Goal: Task Accomplishment & Management: Use online tool/utility

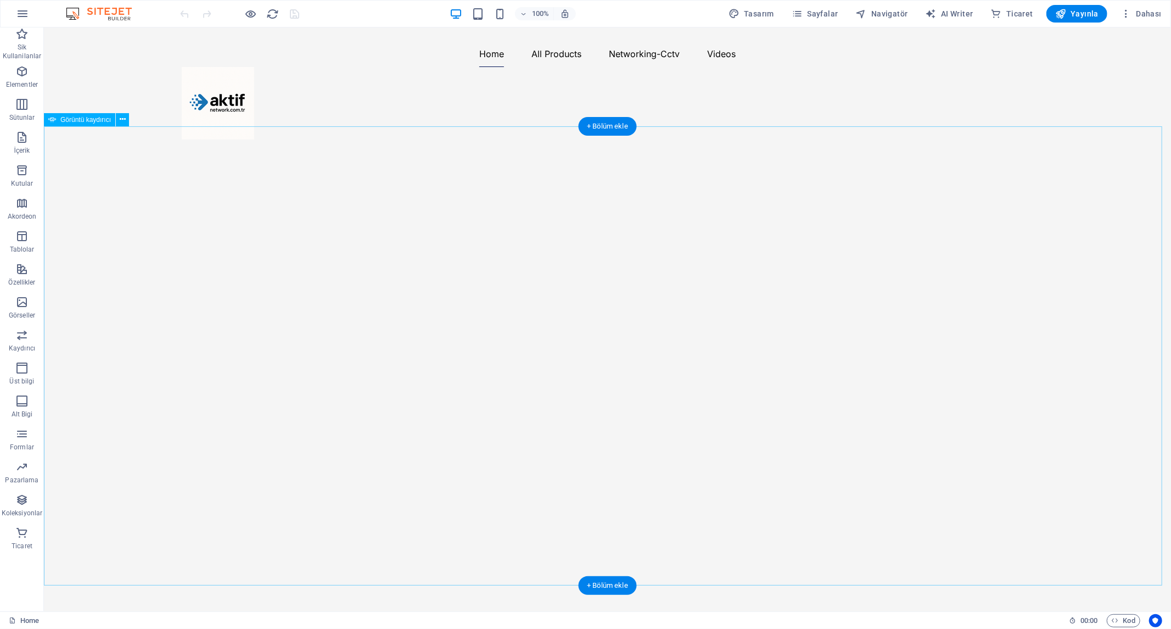
select select "ms"
select select "s"
select select "progressive"
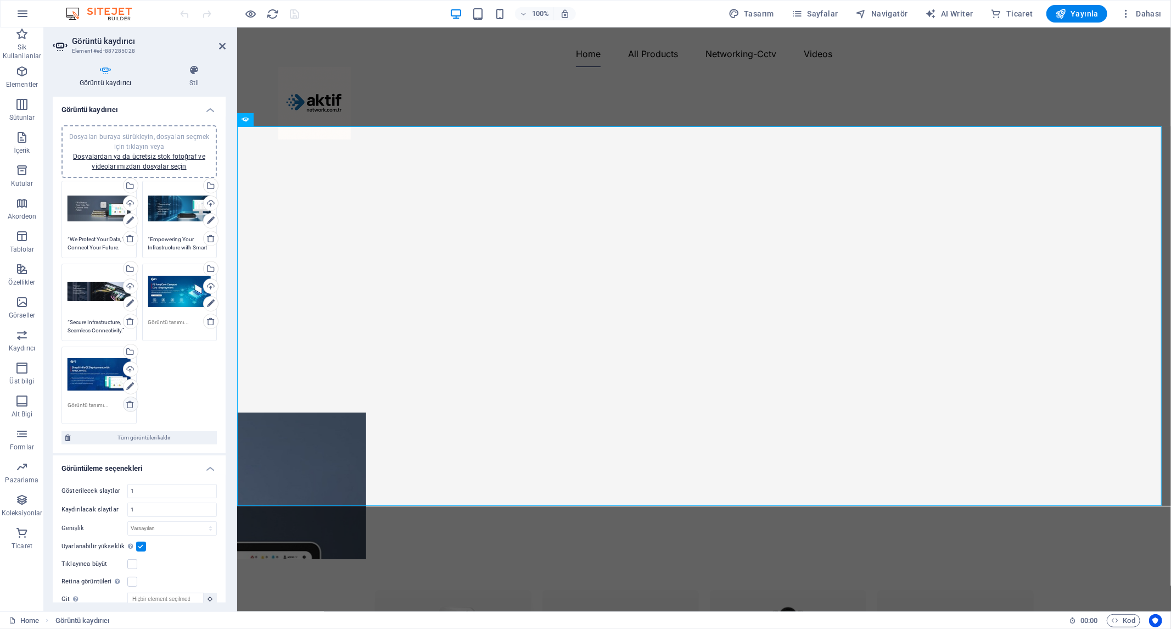
click at [131, 403] on icon at bounding box center [130, 404] width 9 height 9
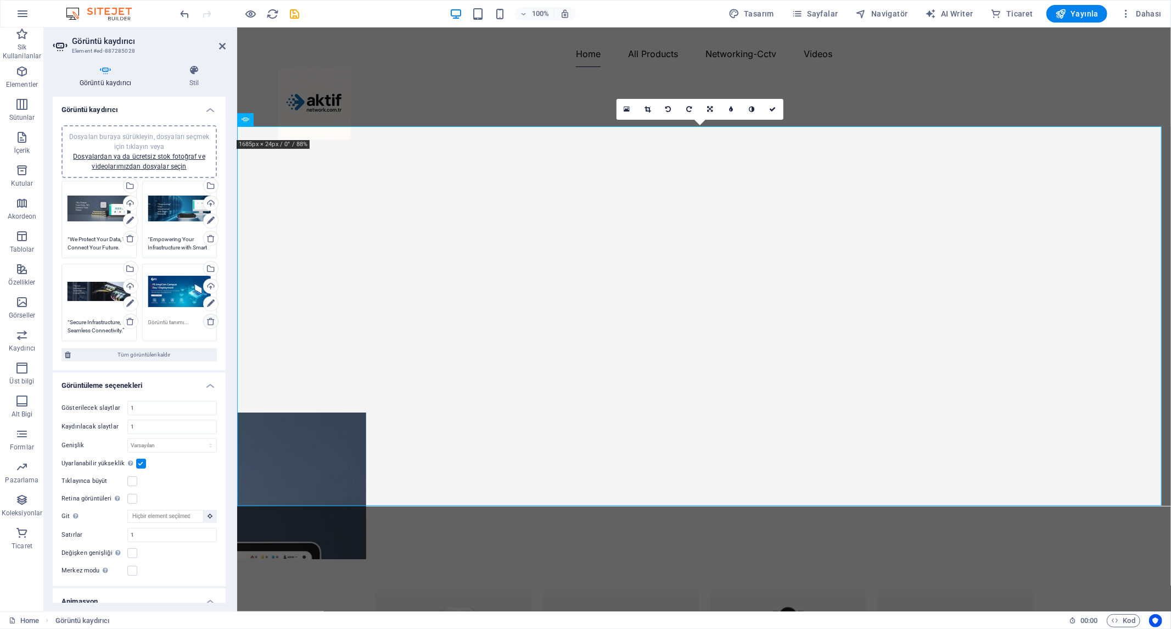
click at [210, 317] on icon at bounding box center [210, 321] width 9 height 9
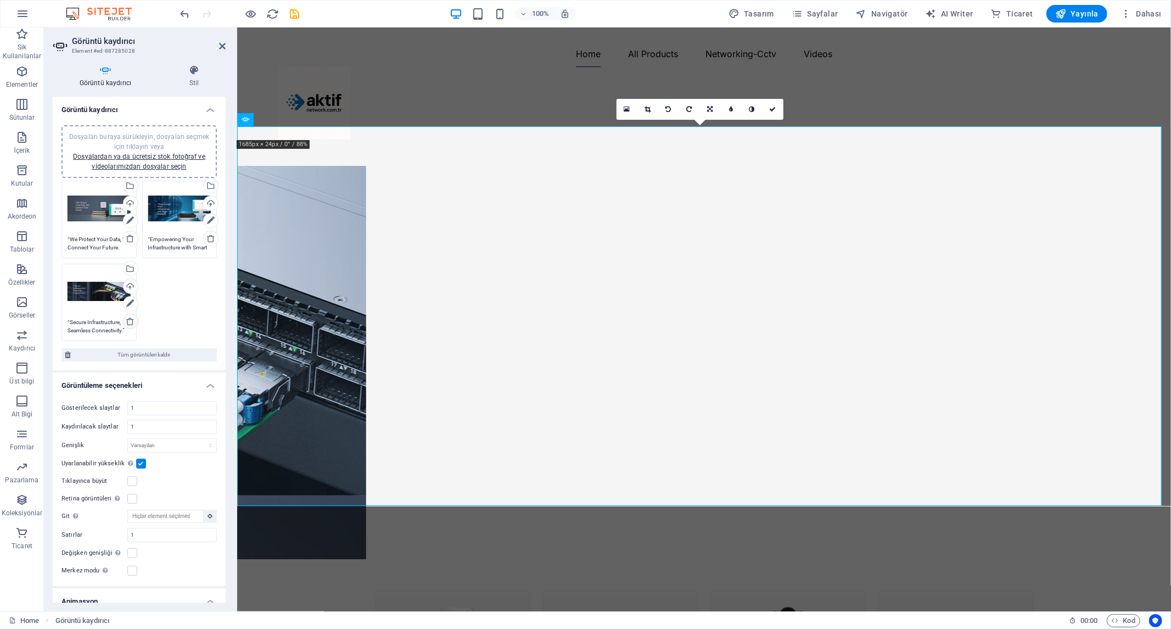
click at [128, 319] on icon at bounding box center [130, 321] width 9 height 9
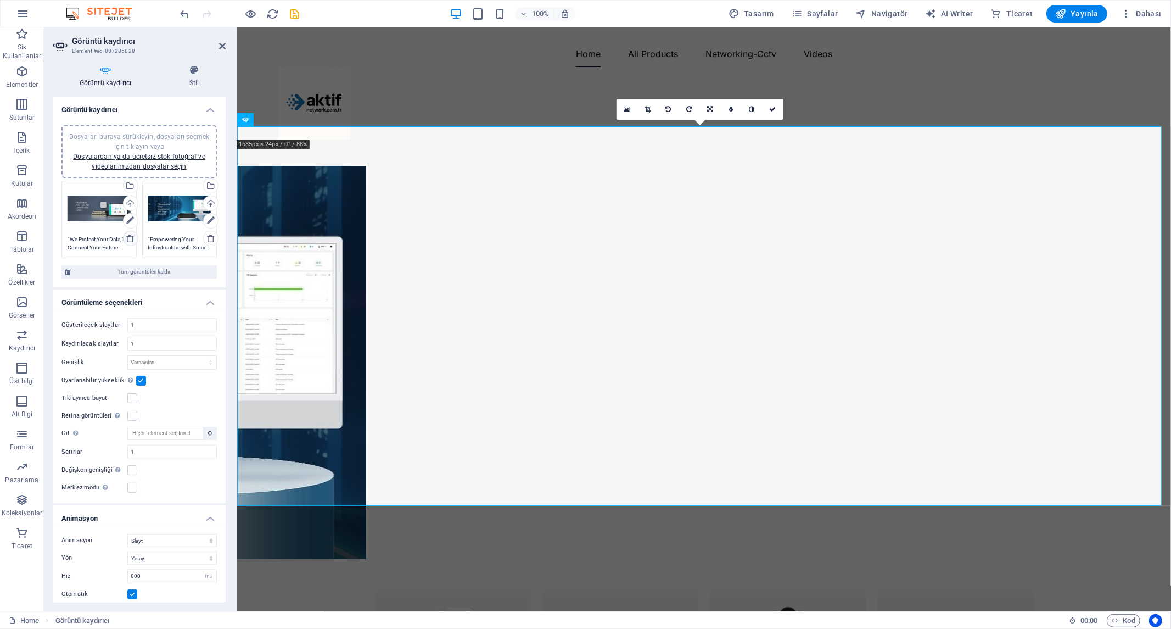
click at [130, 237] on icon at bounding box center [130, 238] width 9 height 9
type textarea "“Empowering Your Infrastructure with Smart Solutions."
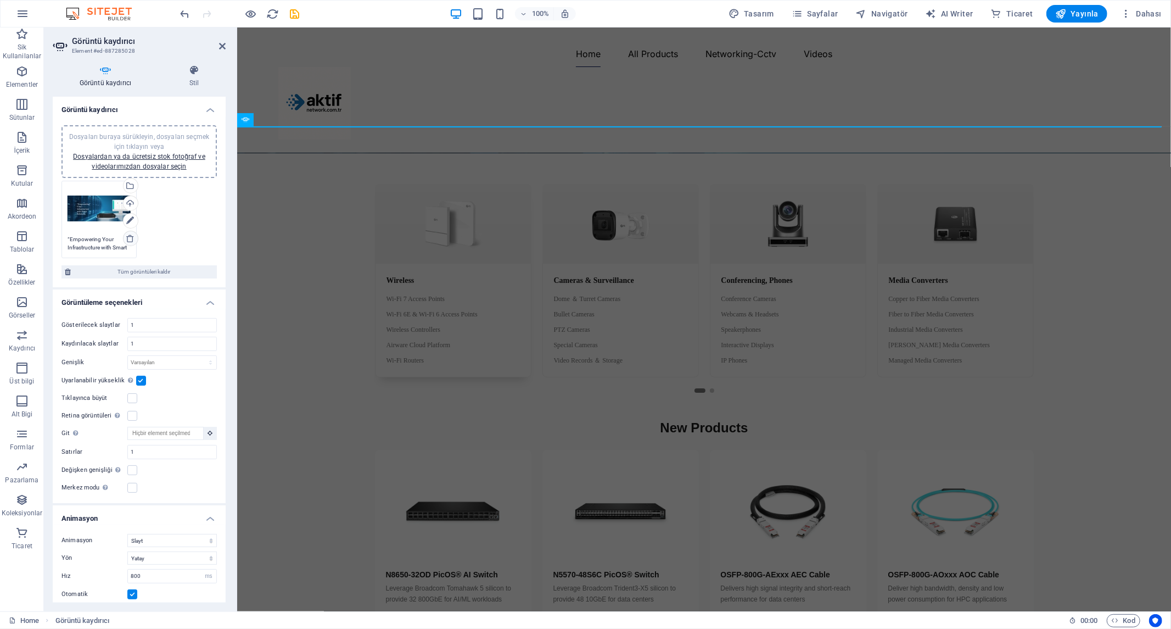
click at [128, 237] on icon at bounding box center [130, 238] width 9 height 9
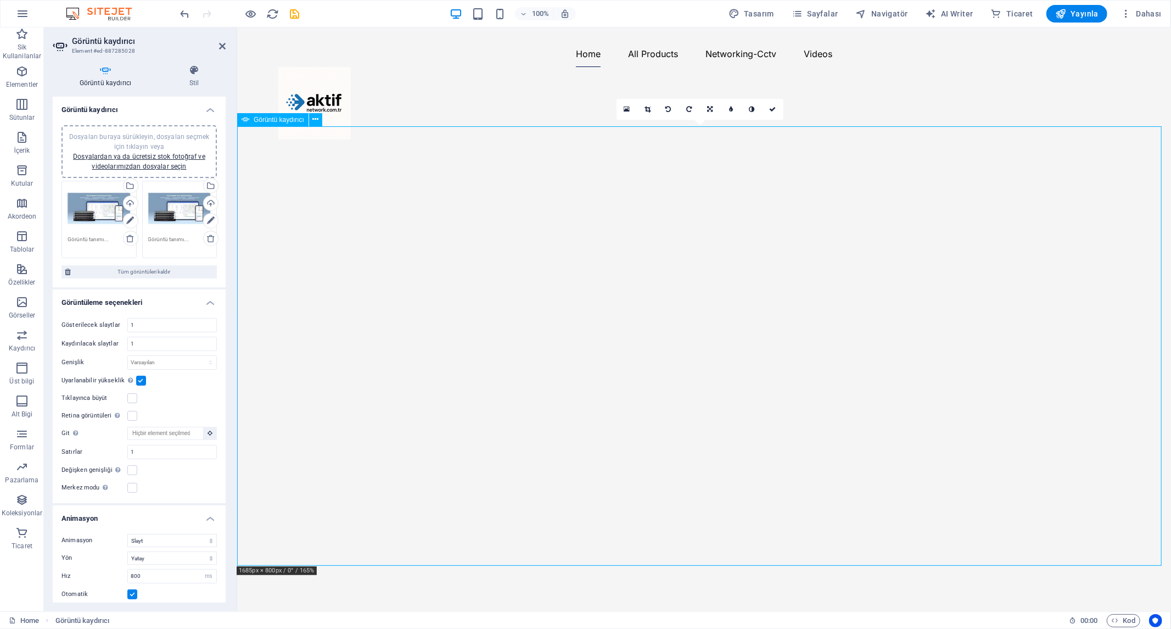
click at [237, 161] on button "button" at bounding box center [237, 161] width 0 height 0
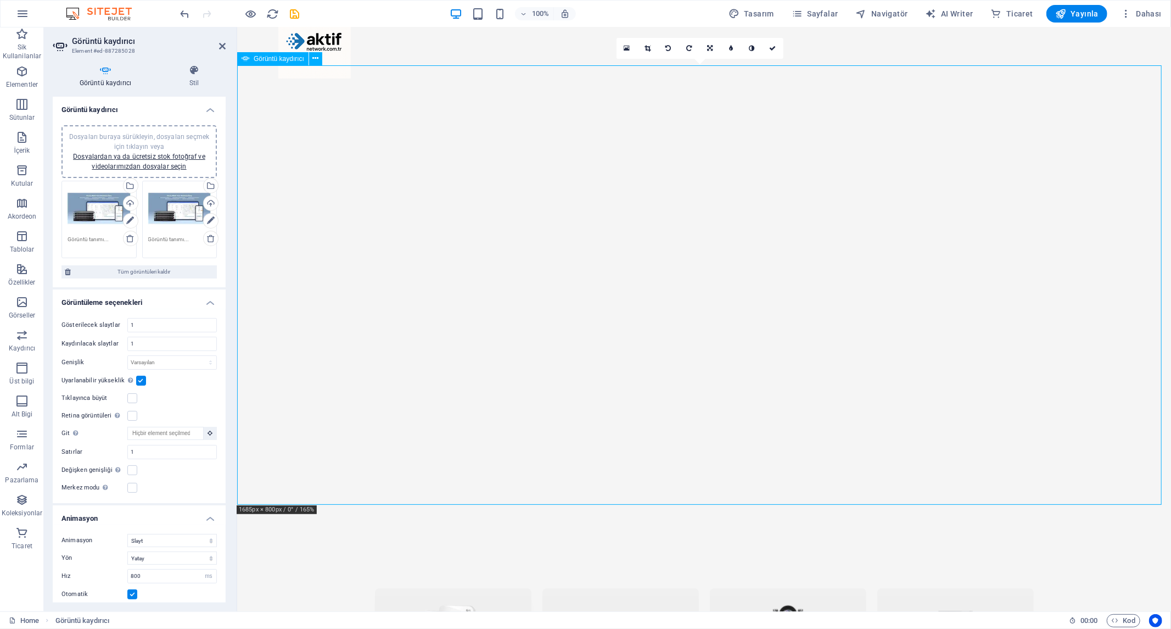
click at [237, 553] on button "button" at bounding box center [237, 553] width 0 height 0
click at [237, 100] on button "button" at bounding box center [237, 100] width 0 height 0
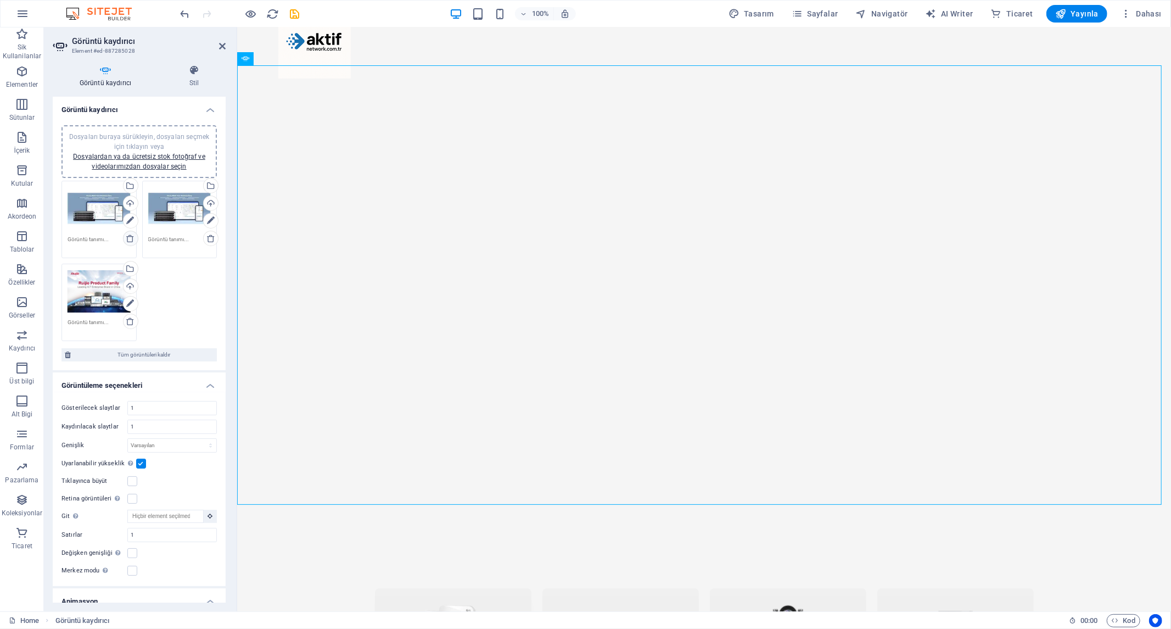
click at [130, 236] on icon at bounding box center [130, 238] width 9 height 9
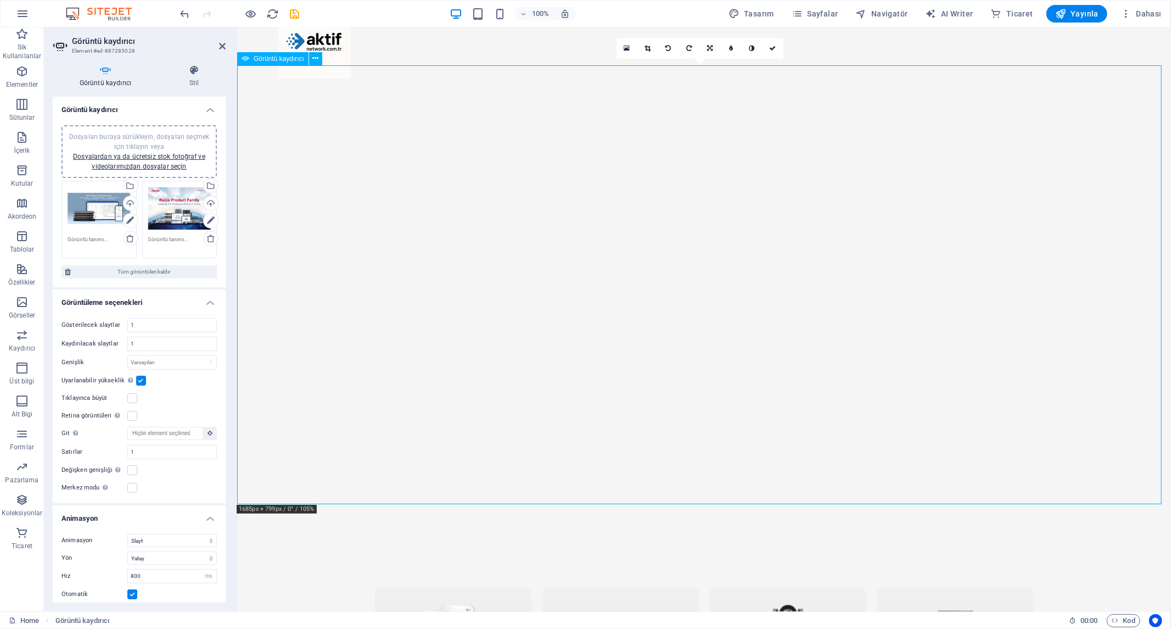
click at [237, 552] on button "button" at bounding box center [237, 552] width 0 height 0
click at [237, 553] on button "button" at bounding box center [237, 553] width 0 height 0
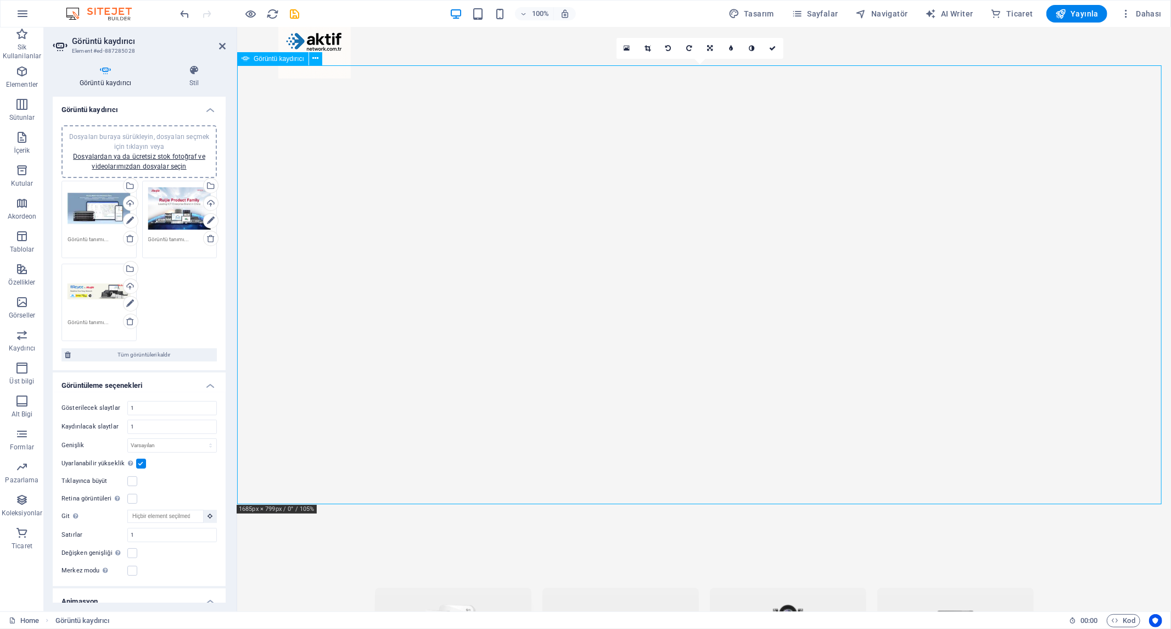
click at [237, 552] on button "button" at bounding box center [237, 552] width 0 height 0
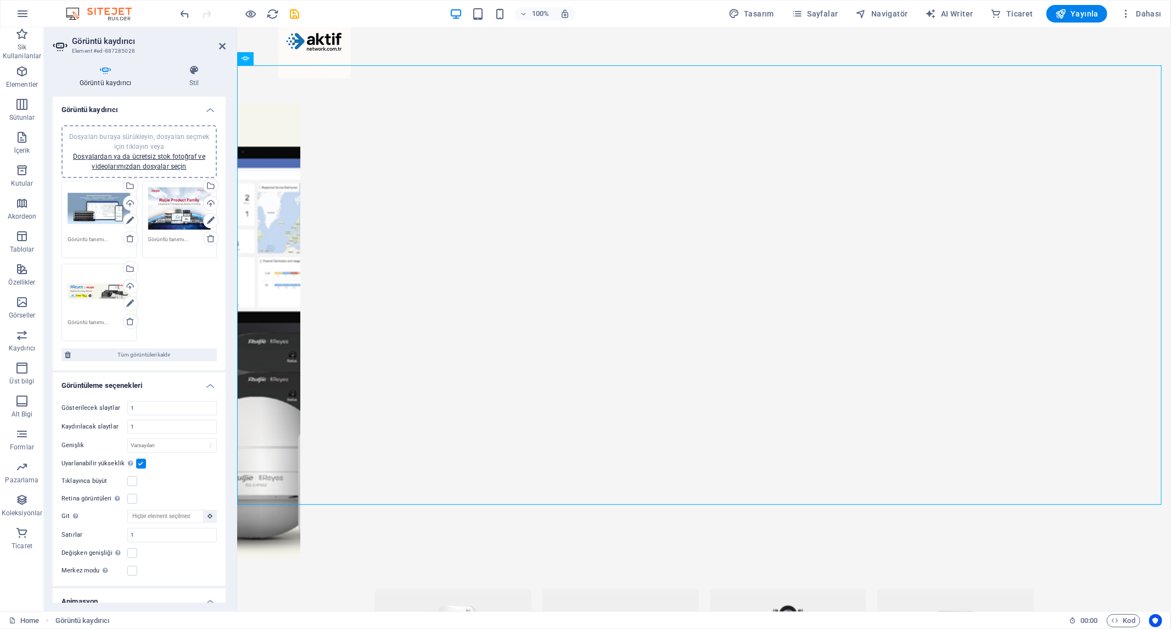
click at [138, 460] on label at bounding box center [141, 463] width 10 height 10
click at [0, 0] on input "Uyarlanabilir yükseklik Tek slaytlı yatay kaydırıcılar için yüksekliği otomatik…" at bounding box center [0, 0] width 0 height 0
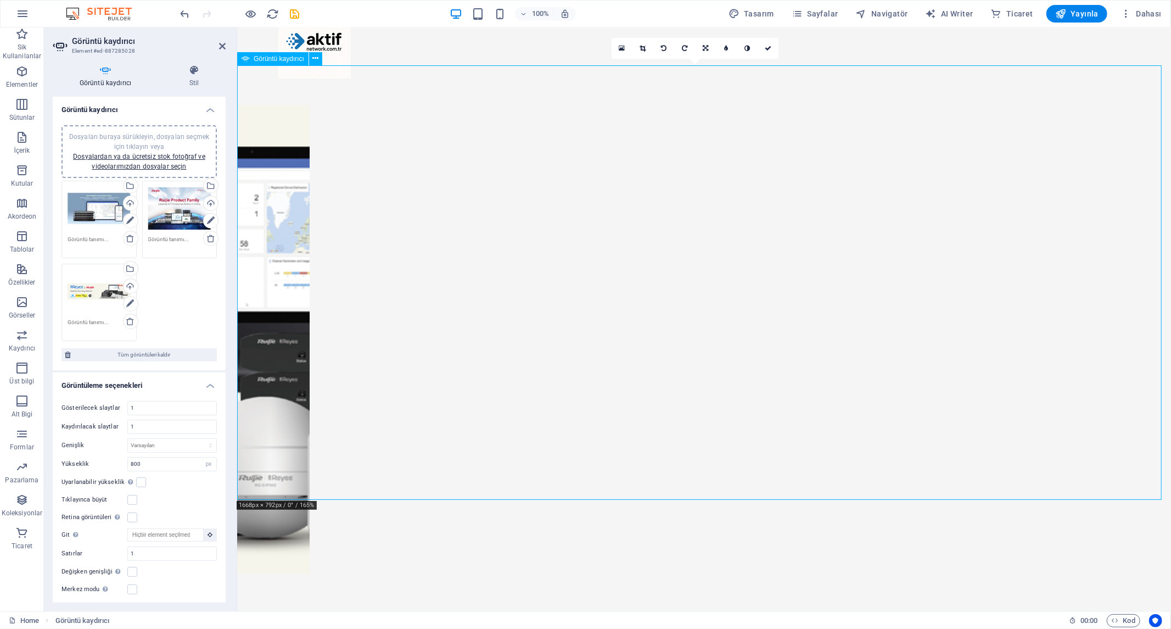
click at [237, 100] on button "button" at bounding box center [237, 100] width 0 height 0
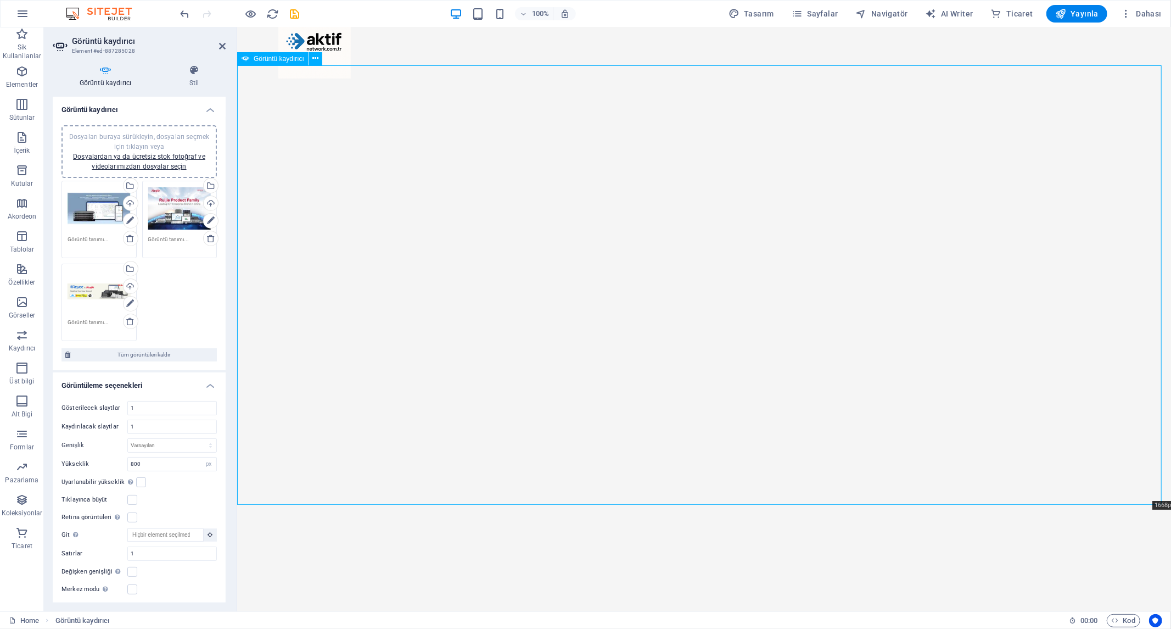
click at [237, 100] on button "button" at bounding box center [237, 100] width 0 height 0
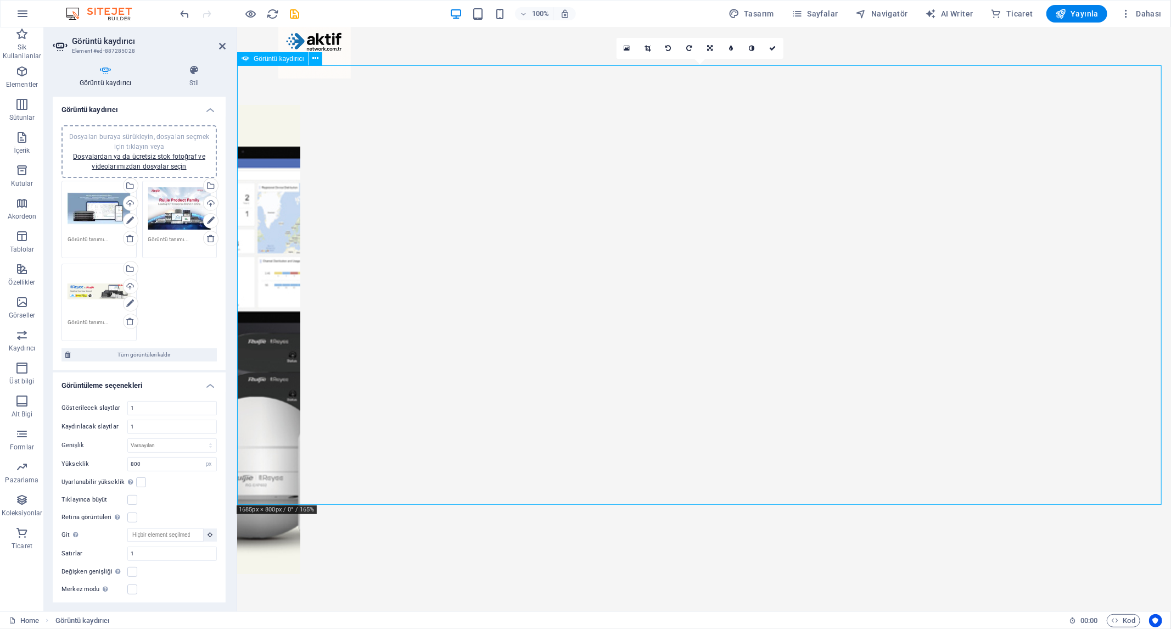
click at [237, 100] on button "button" at bounding box center [237, 100] width 0 height 0
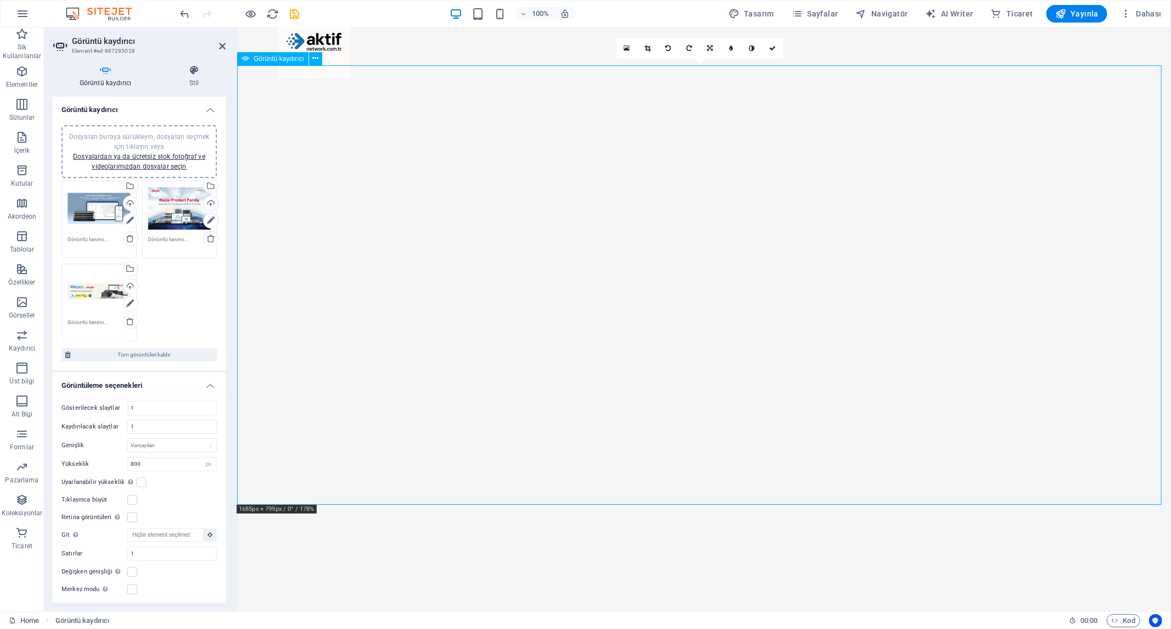
click at [138, 481] on label at bounding box center [141, 482] width 10 height 10
click at [0, 0] on input "Uyarlanabilir yükseklik Tek slaytlı yatay kaydırıcılar için yüksekliği otomatik…" at bounding box center [0, 0] width 0 height 0
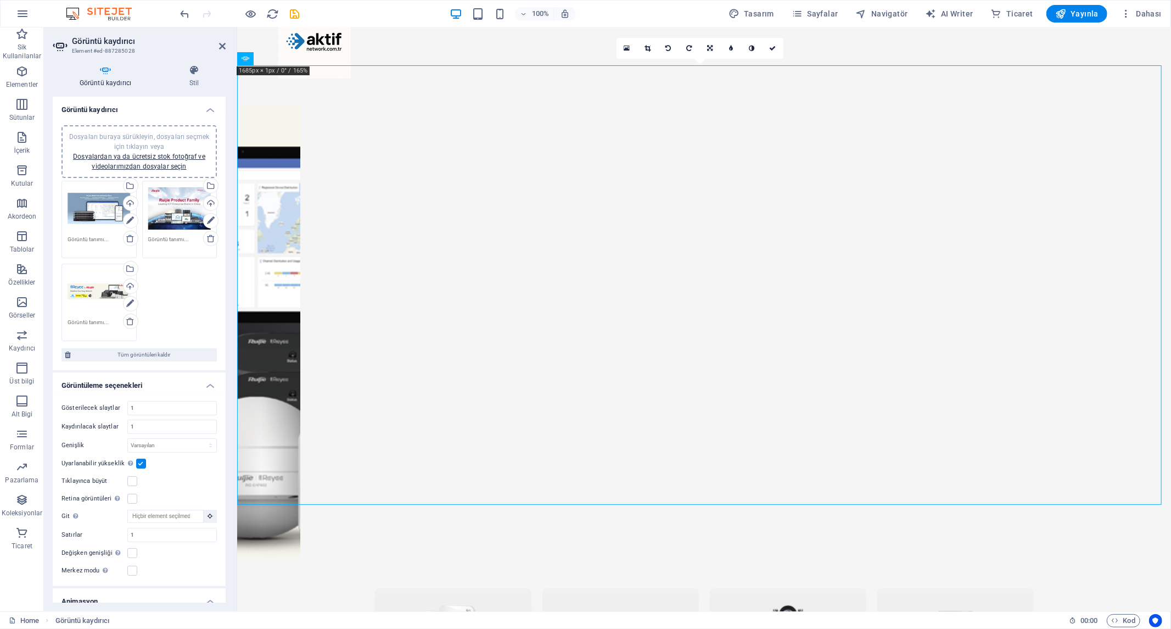
click at [138, 481] on div "Tıklayınca büyüt" at bounding box center [138, 480] width 155 height 13
click at [139, 462] on label at bounding box center [141, 463] width 10 height 10
click at [0, 0] on input "Uyarlanabilir yükseklik Tek slaytlı yatay kaydırıcılar için yüksekliği otomatik…" at bounding box center [0, 0] width 0 height 0
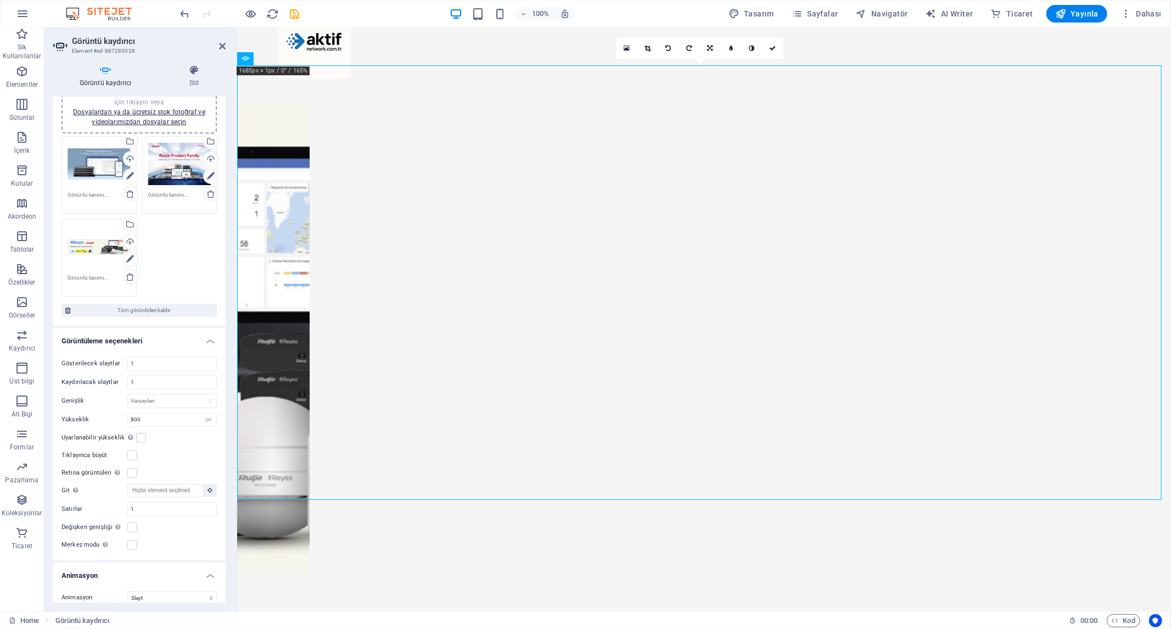
scroll to position [0, 0]
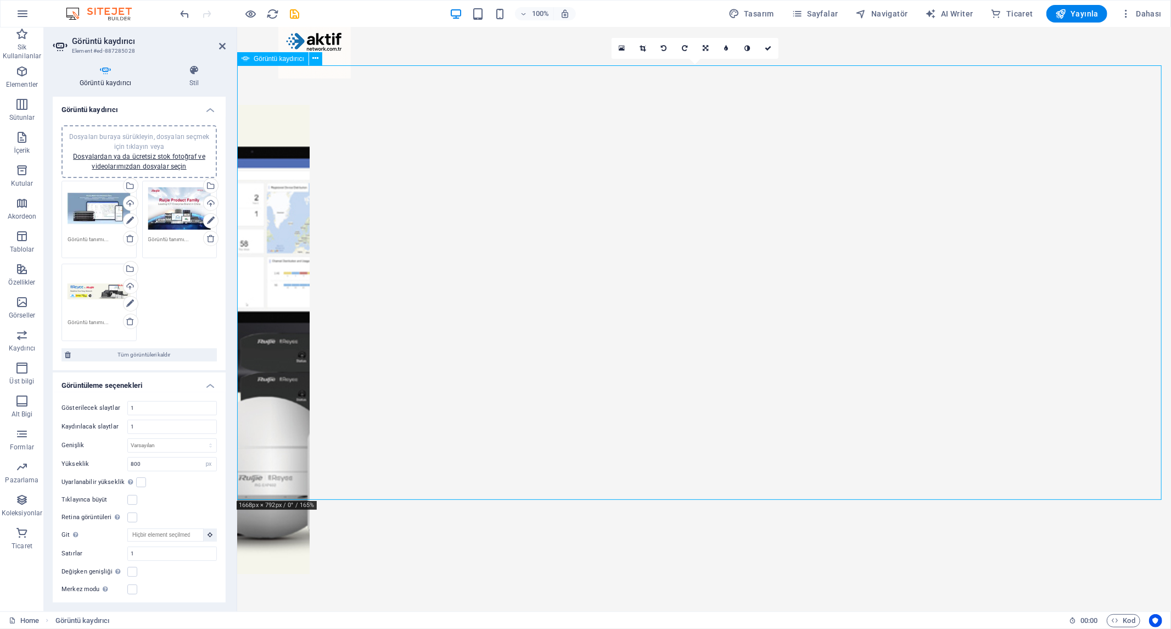
click at [237, 100] on button "button" at bounding box center [237, 100] width 0 height 0
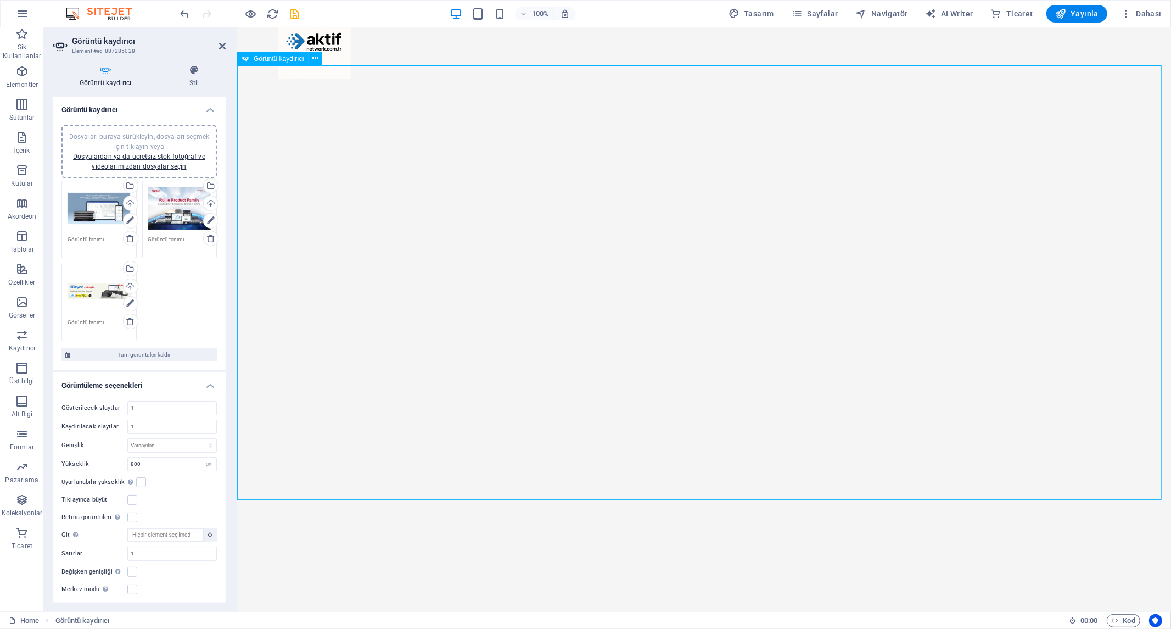
click at [237, 100] on button "button" at bounding box center [237, 100] width 0 height 0
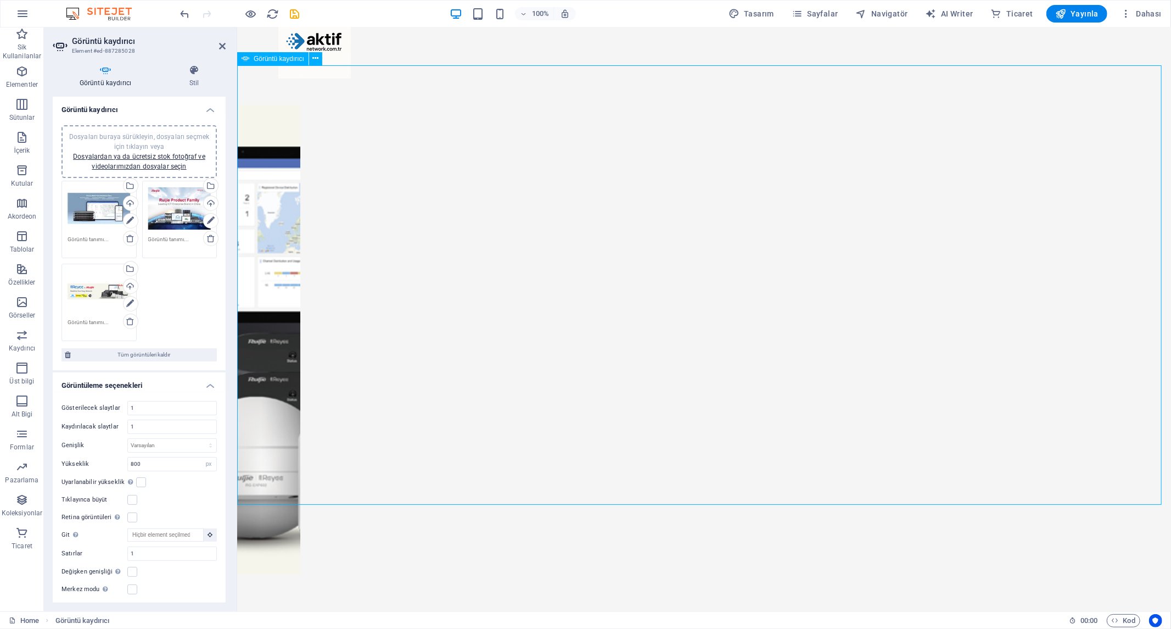
click at [237, 100] on button "button" at bounding box center [237, 100] width 0 height 0
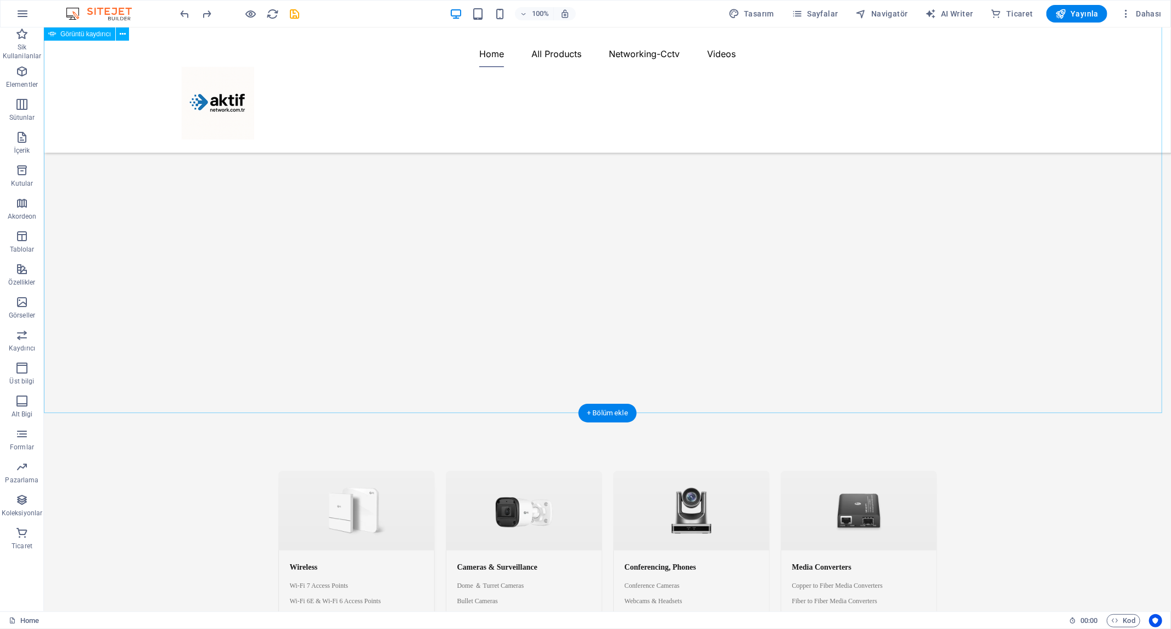
select select "ms"
select select "s"
select select "progressive"
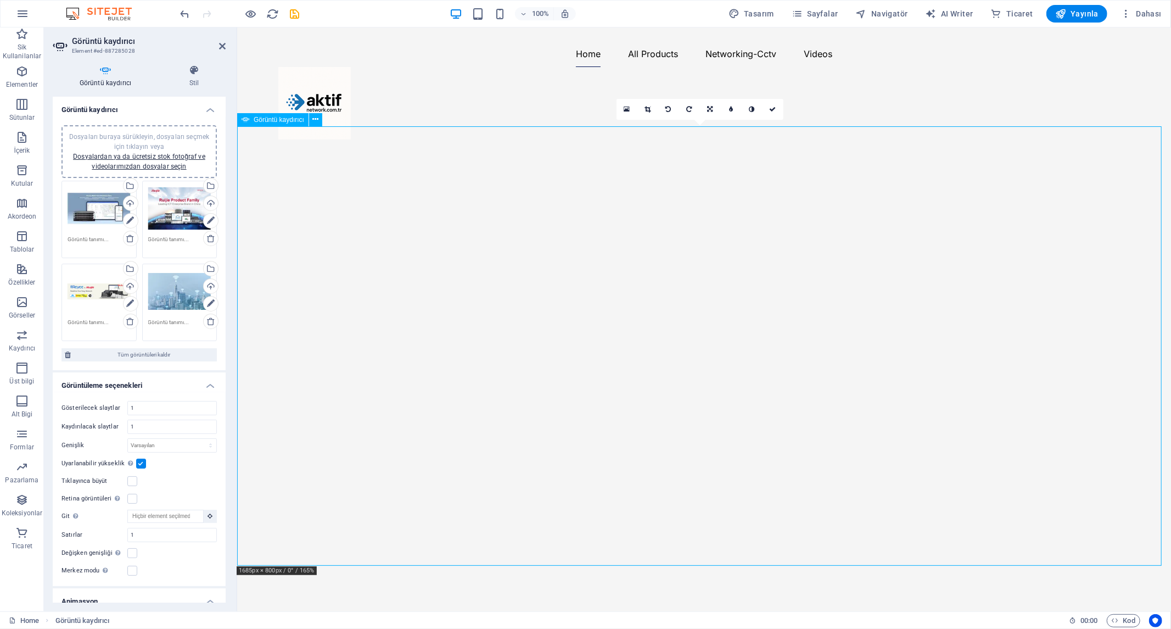
click at [237, 161] on button "button" at bounding box center [237, 161] width 0 height 0
click at [127, 317] on icon at bounding box center [130, 321] width 9 height 9
click at [237, 614] on button "button" at bounding box center [237, 614] width 0 height 0
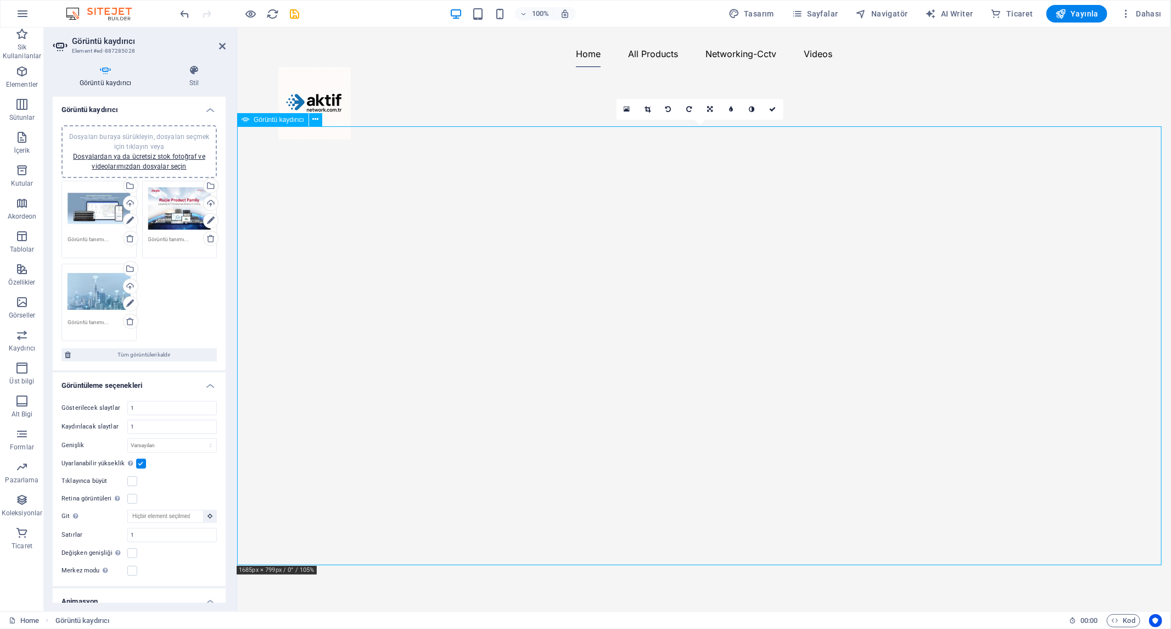
scroll to position [61, 0]
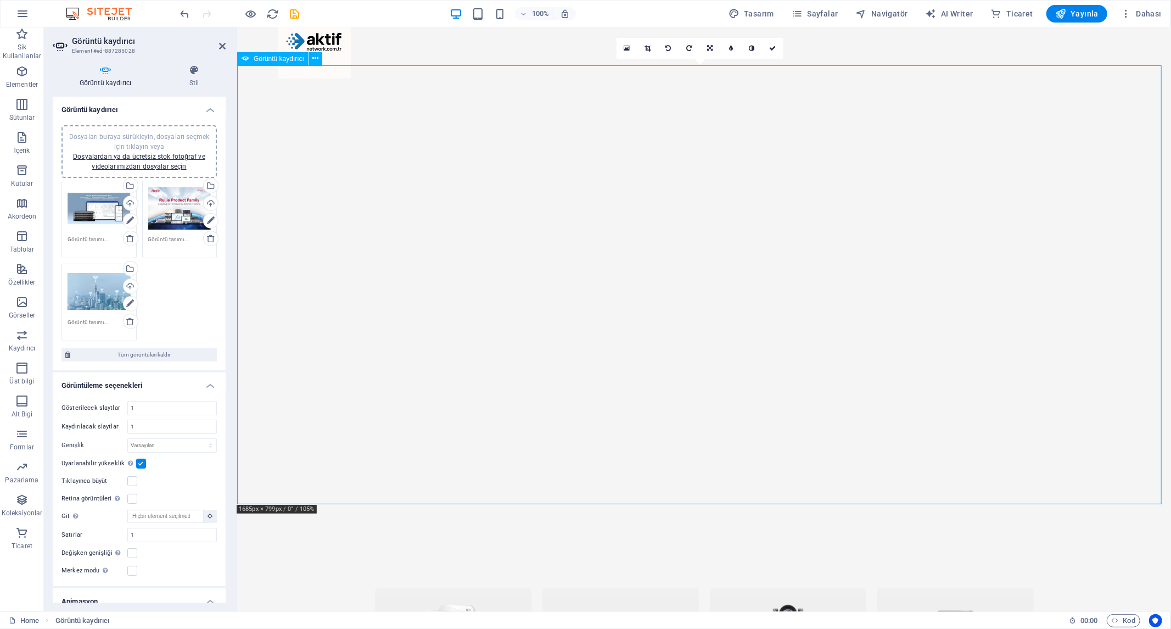
click at [237, 552] on button "button" at bounding box center [237, 552] width 0 height 0
click at [237, 553] on button "button" at bounding box center [237, 553] width 0 height 0
